Goal: Task Accomplishment & Management: Manage account settings

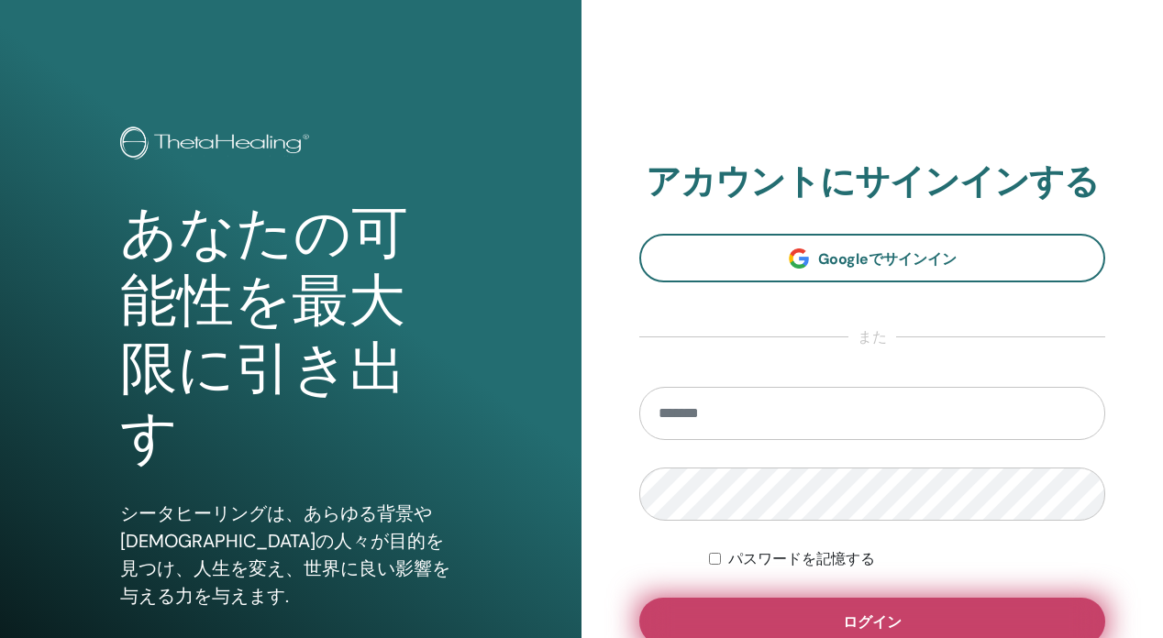
type input "**********"
click at [780, 620] on button "ログイン" at bounding box center [872, 622] width 466 height 48
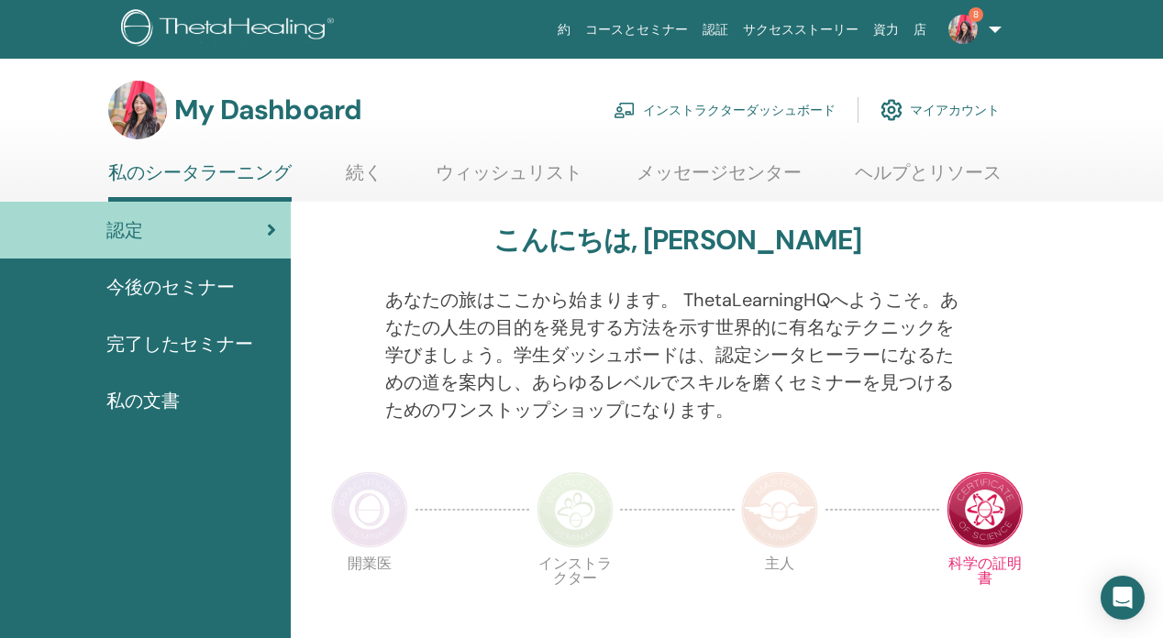
click at [785, 105] on link "インストラクターダッシュボード" at bounding box center [725, 110] width 222 height 40
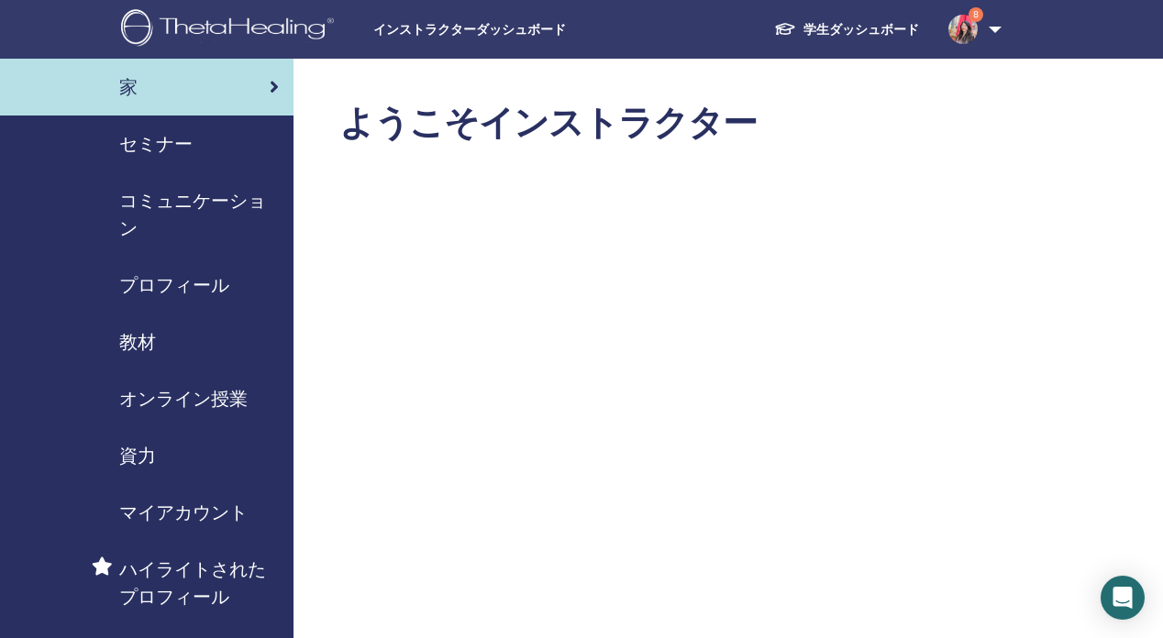
click at [198, 147] on div "セミナー" at bounding box center [147, 144] width 264 height 28
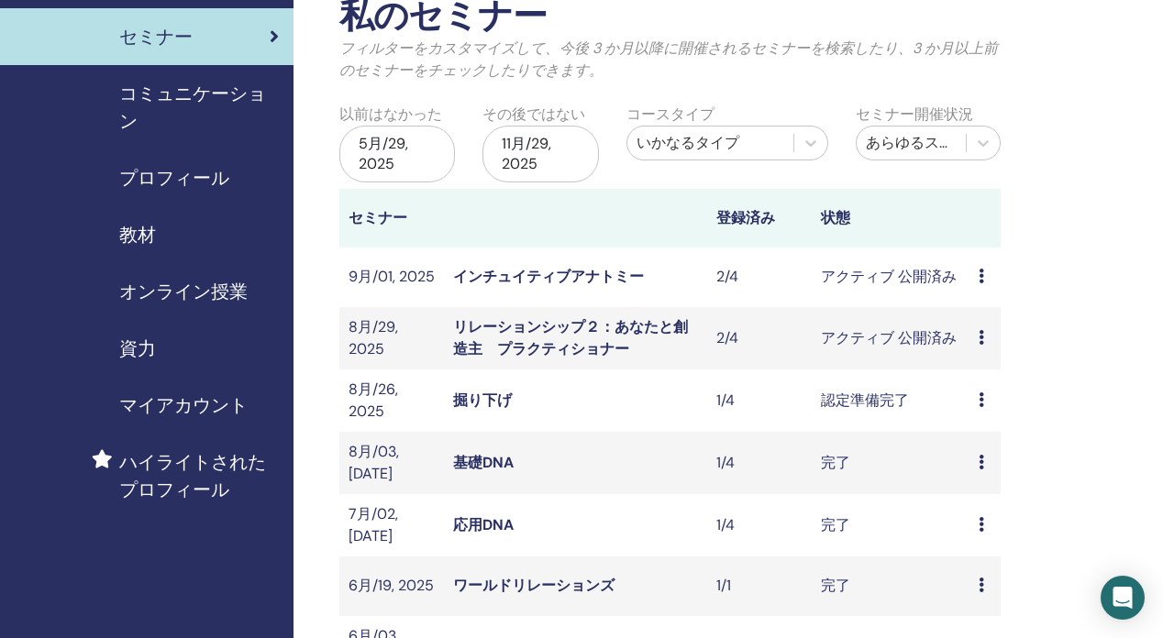
scroll to position [127, 0]
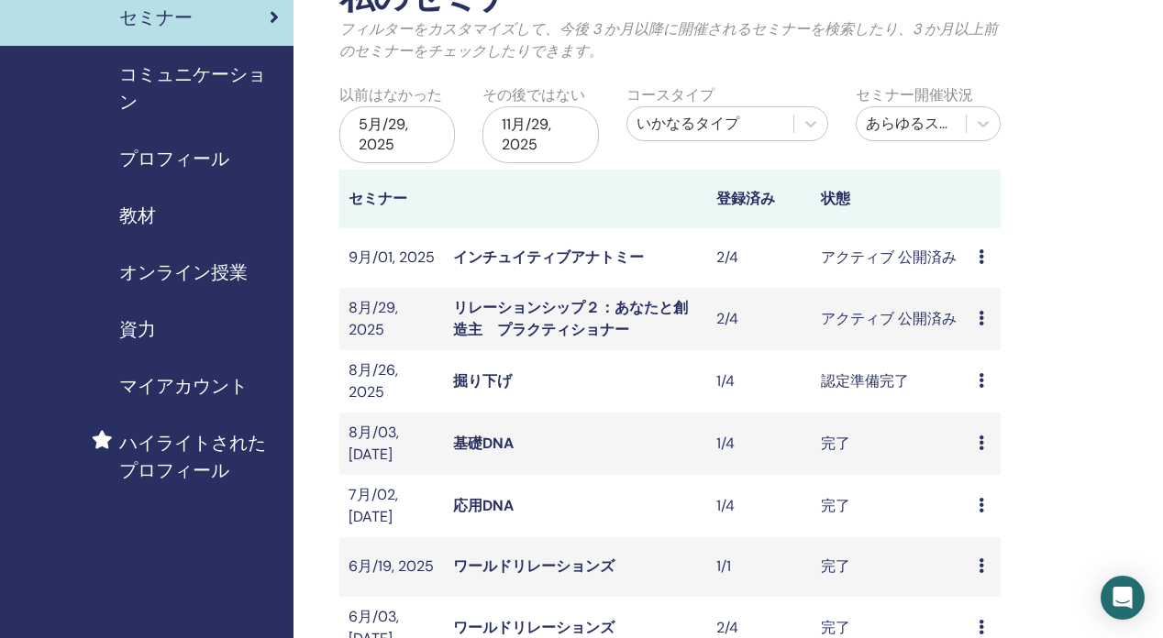
click at [977, 384] on td "プレビュー 編集 出席者 キャンセル" at bounding box center [984, 381] width 31 height 62
click at [983, 379] on icon at bounding box center [981, 380] width 6 height 15
click at [478, 372] on link "掘り下げ" at bounding box center [482, 380] width 59 height 19
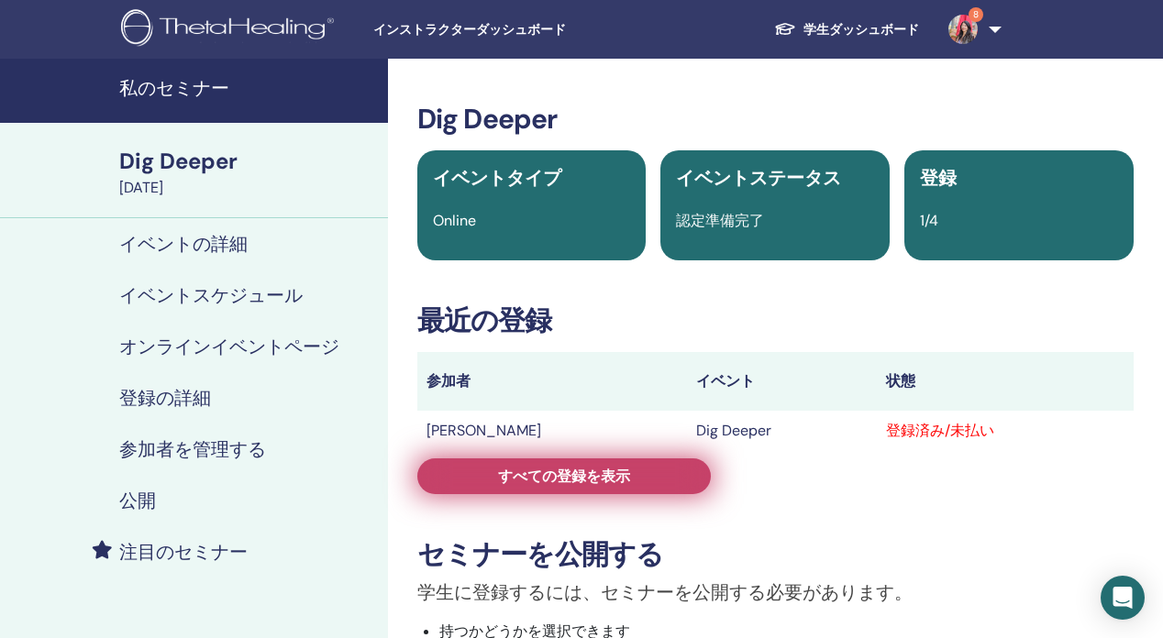
click at [603, 474] on span "すべての登録を表示" at bounding box center [564, 476] width 132 height 19
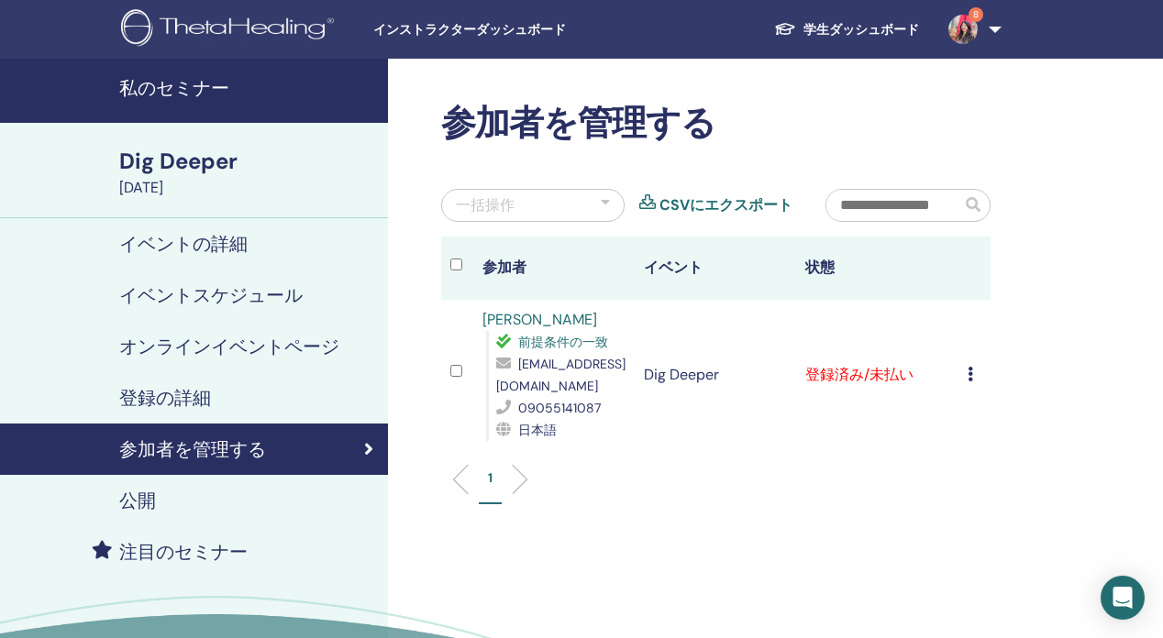
click at [967, 374] on icon at bounding box center [970, 374] width 6 height 15
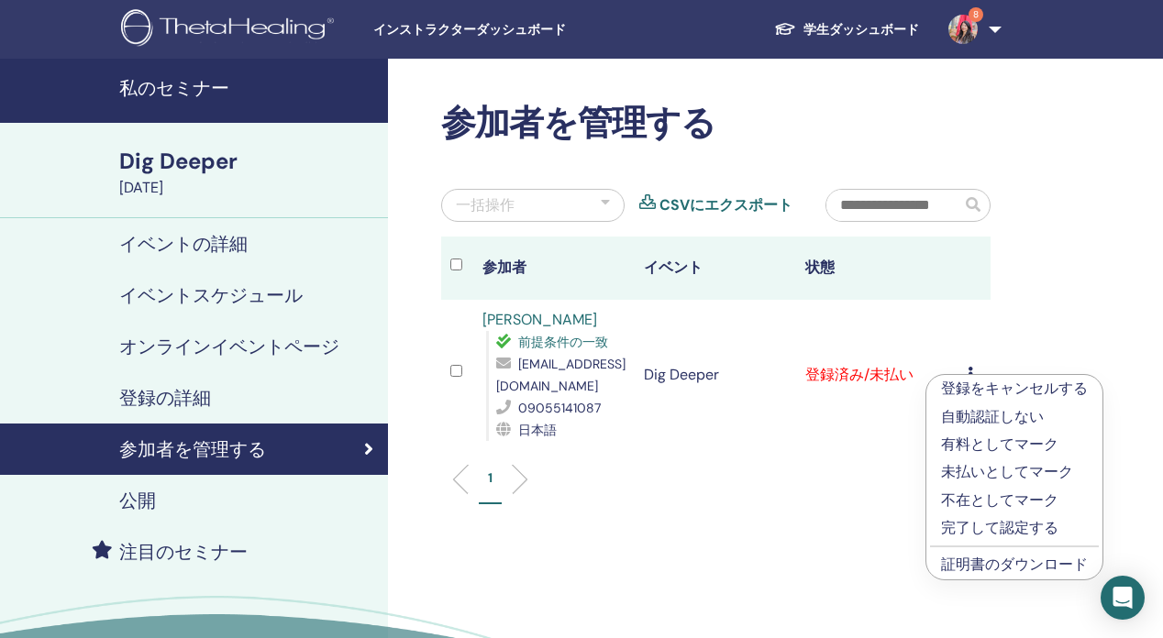
click at [993, 528] on p "完了して認定する" at bounding box center [1014, 528] width 147 height 22
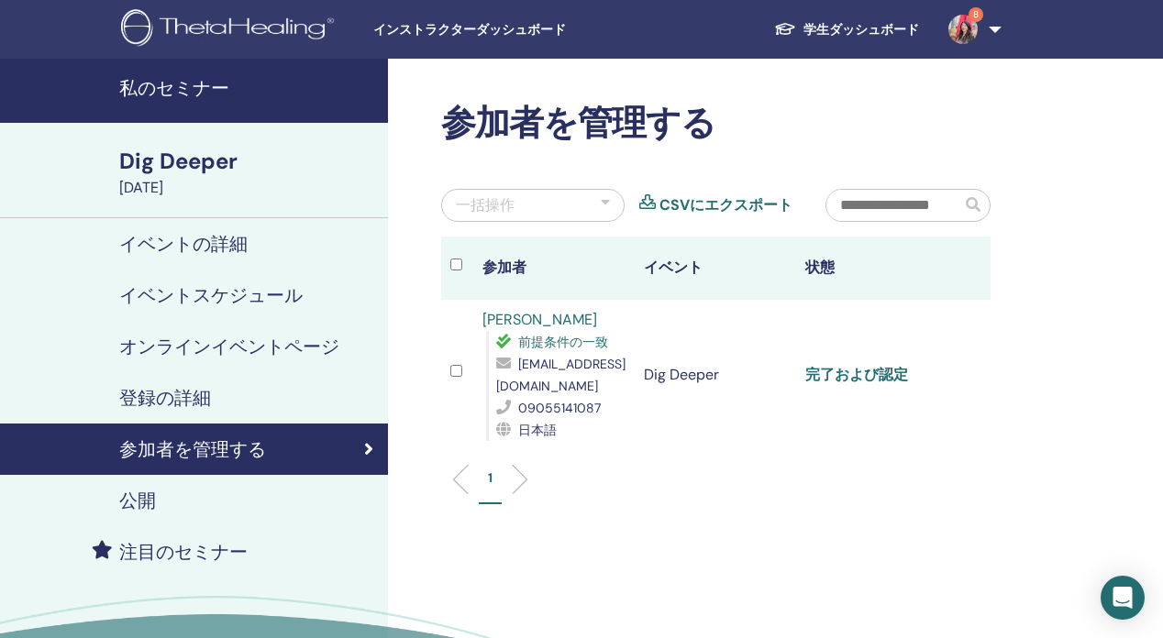
click at [890, 378] on link "完了および認定" at bounding box center [856, 374] width 103 height 19
